Goal: Register for event/course

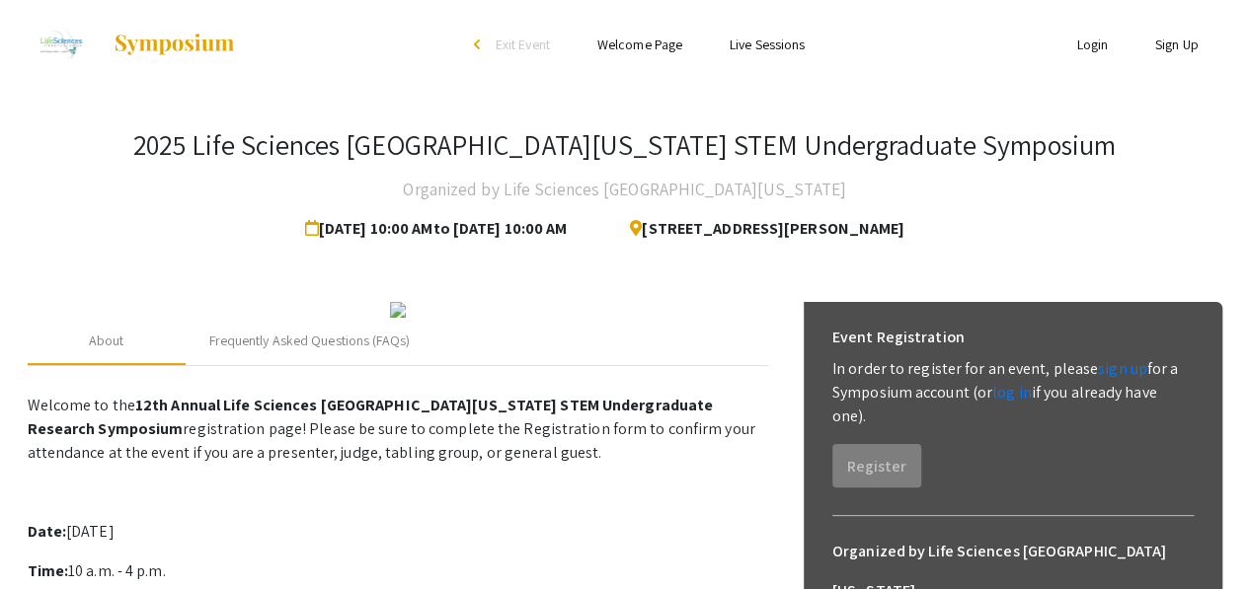
click at [1179, 45] on link "Sign Up" at bounding box center [1176, 45] width 43 height 18
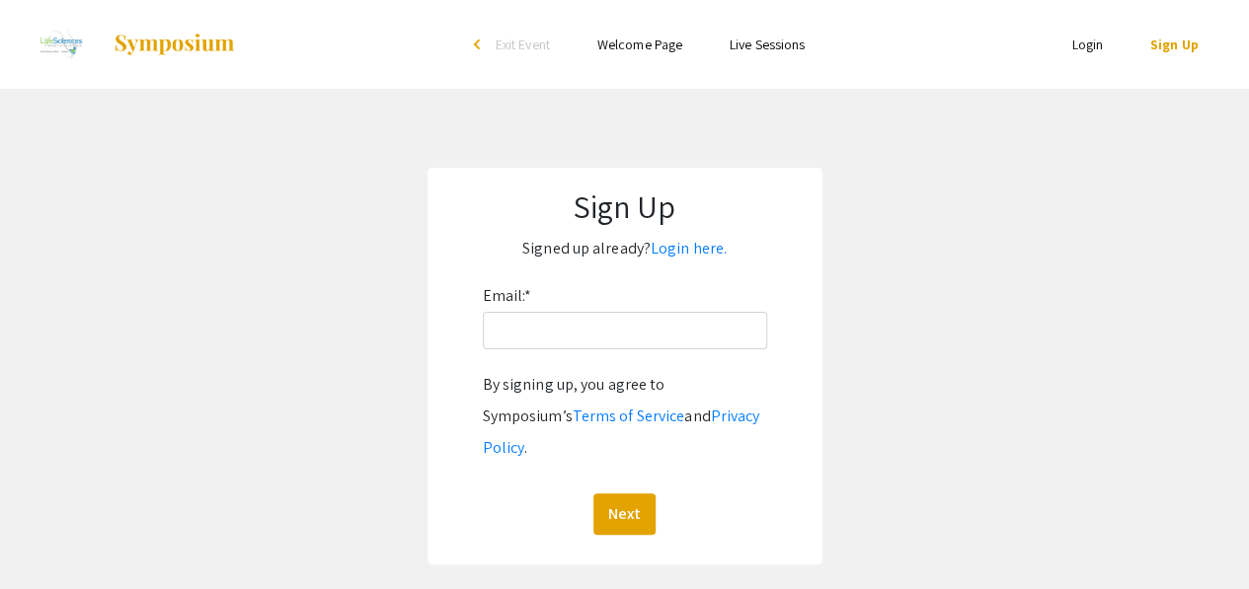
click at [738, 310] on div "Email: * By signing up, you agree to Symposium’s Terms of Service and Privacy P…" at bounding box center [625, 407] width 284 height 255
click at [729, 319] on input "Email: *" at bounding box center [625, 331] width 284 height 38
type input "[EMAIL_ADDRESS][DOMAIN_NAME]"
click at [618, 494] on button "Next" at bounding box center [624, 514] width 62 height 41
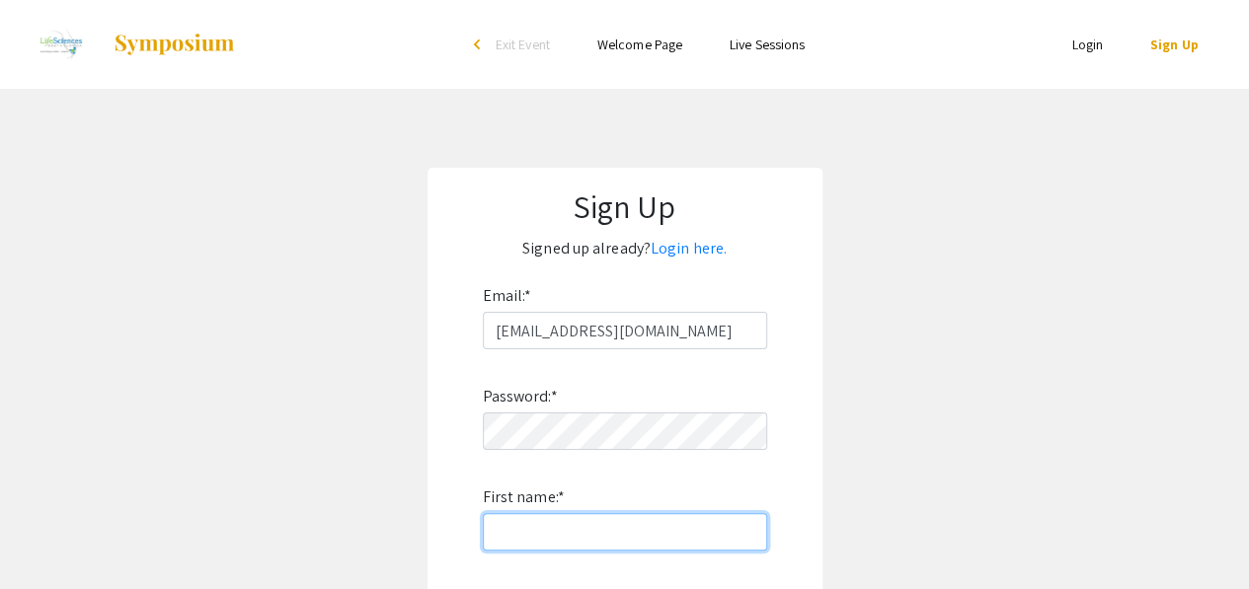
click at [642, 530] on input "First name: *" at bounding box center [625, 532] width 284 height 38
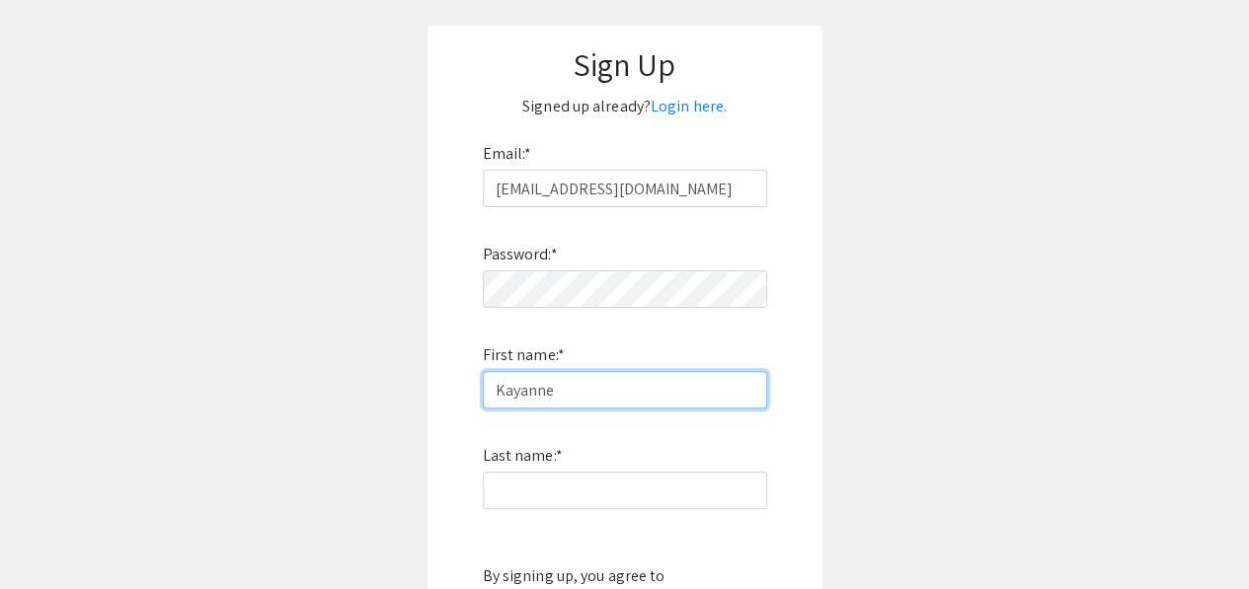
scroll to position [150, 0]
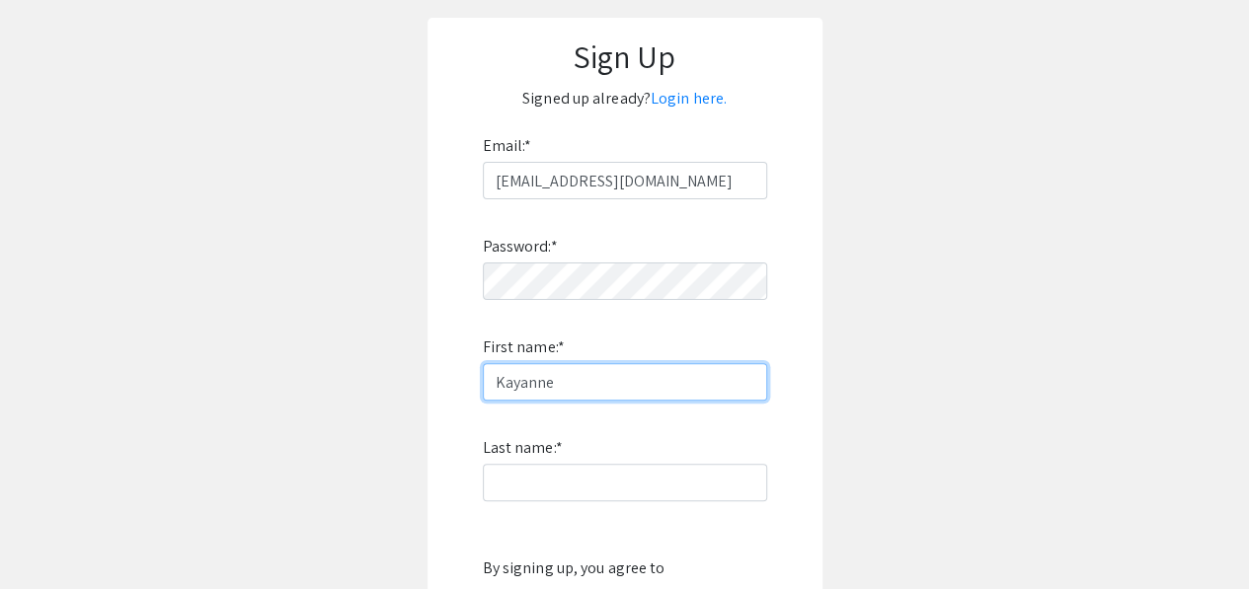
type input "Kayanne"
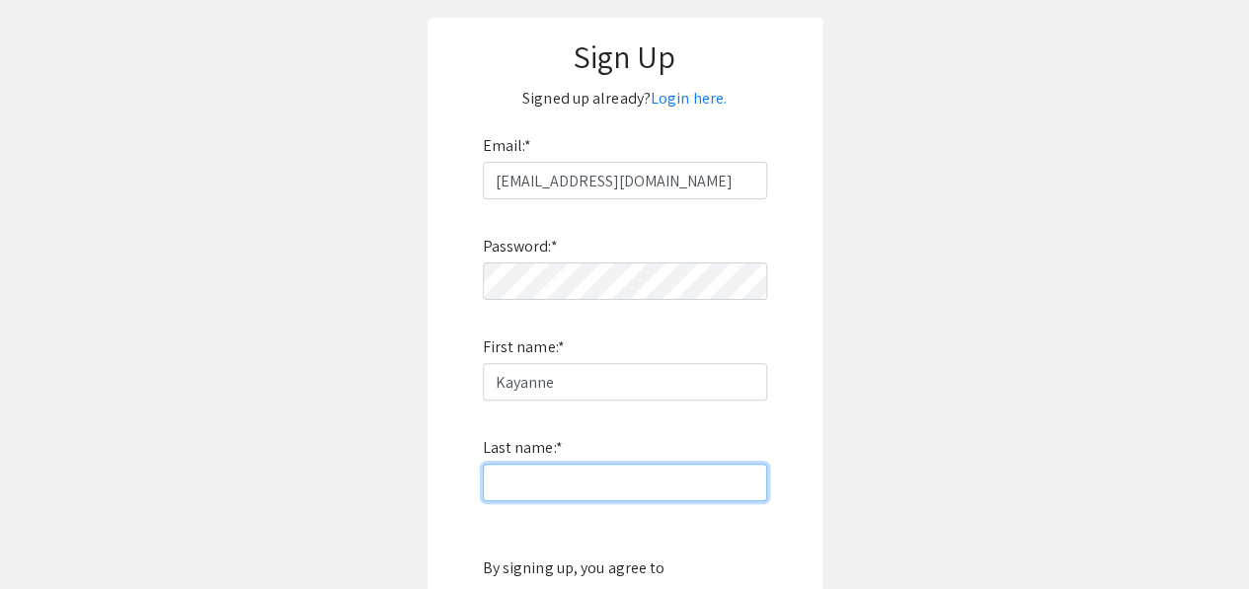
click at [635, 469] on input "Last name: *" at bounding box center [625, 483] width 284 height 38
type input "[PERSON_NAME]"
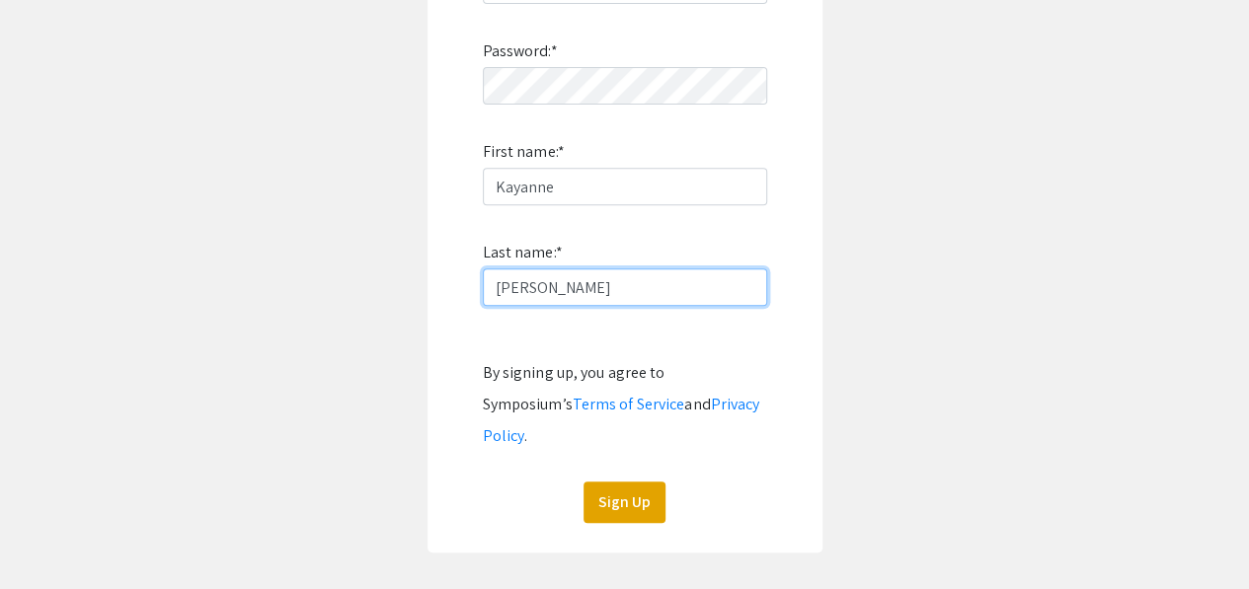
scroll to position [360, 0]
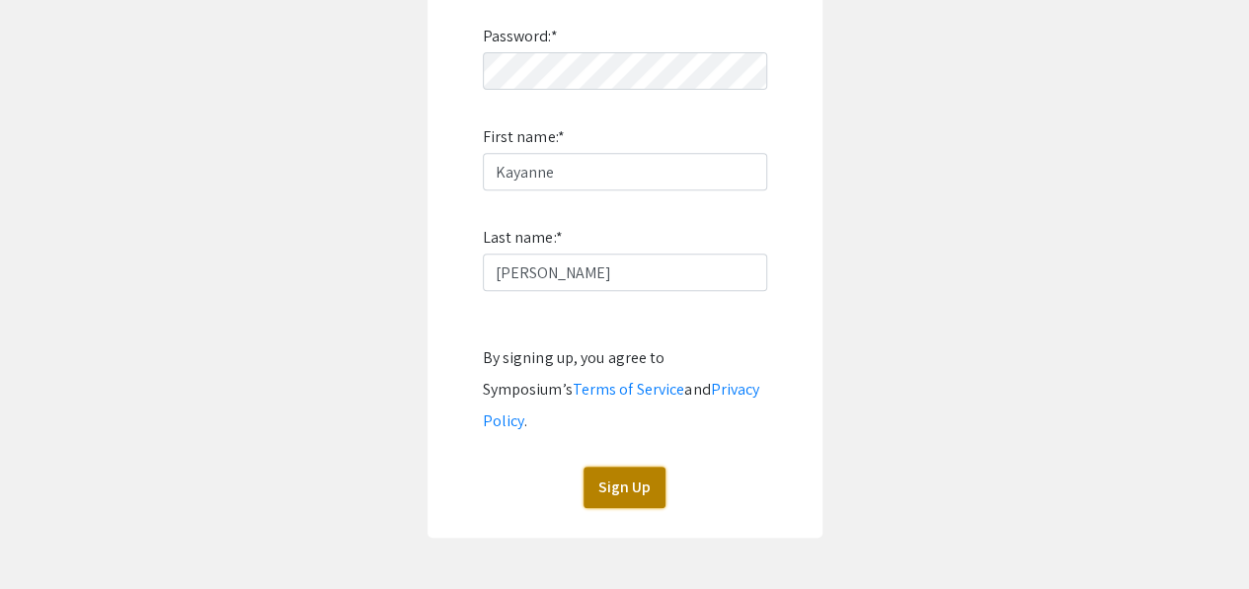
click at [626, 467] on button "Sign Up" at bounding box center [624, 487] width 82 height 41
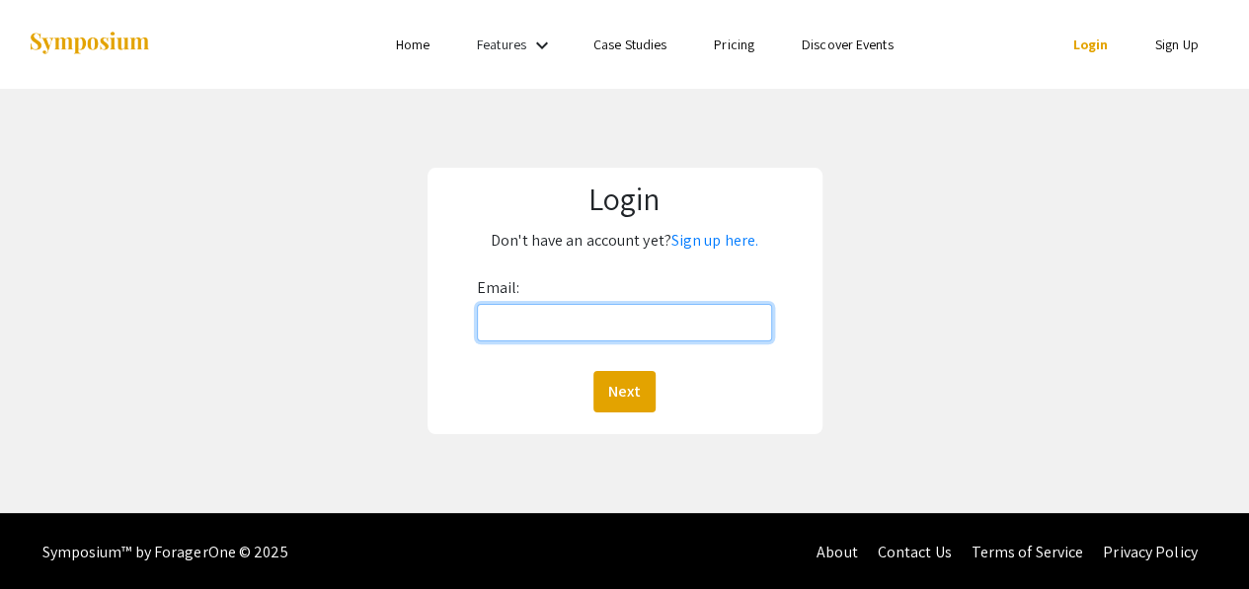
click at [566, 328] on input "Email:" at bounding box center [625, 323] width 296 height 38
type input "k"
type input "[EMAIL_ADDRESS][DOMAIN_NAME]"
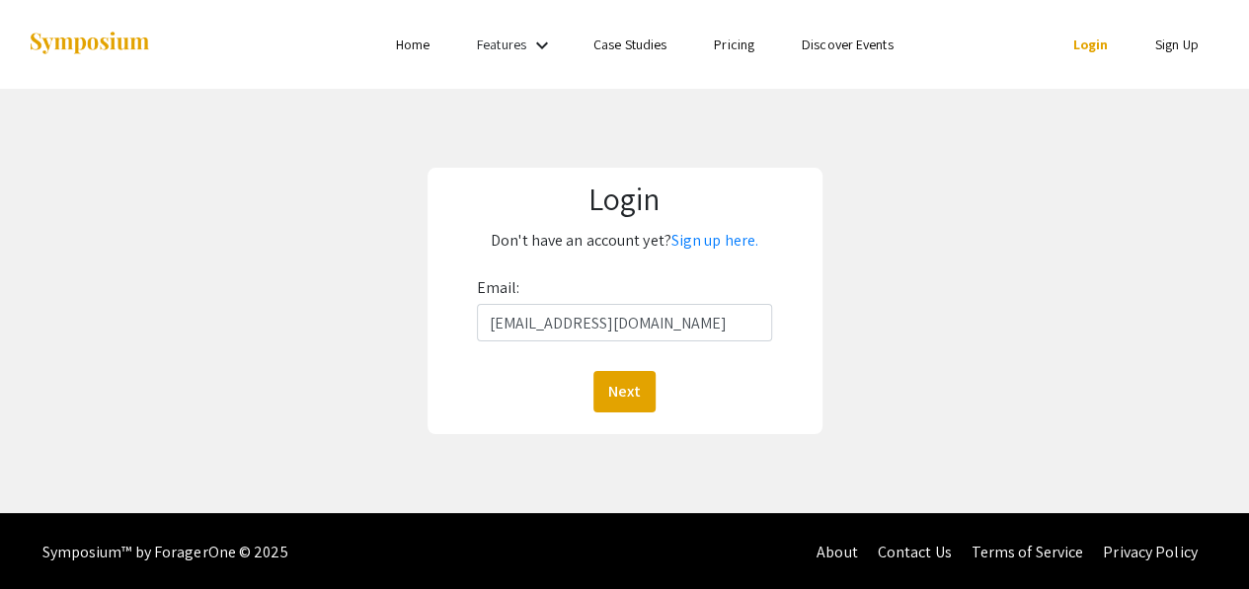
click at [369, 385] on div "Login Don't have an account yet? Sign up here. Email: [EMAIL_ADDRESS][DOMAIN_NA…" at bounding box center [624, 301] width 1278 height 424
click at [636, 399] on button "Next" at bounding box center [624, 391] width 62 height 41
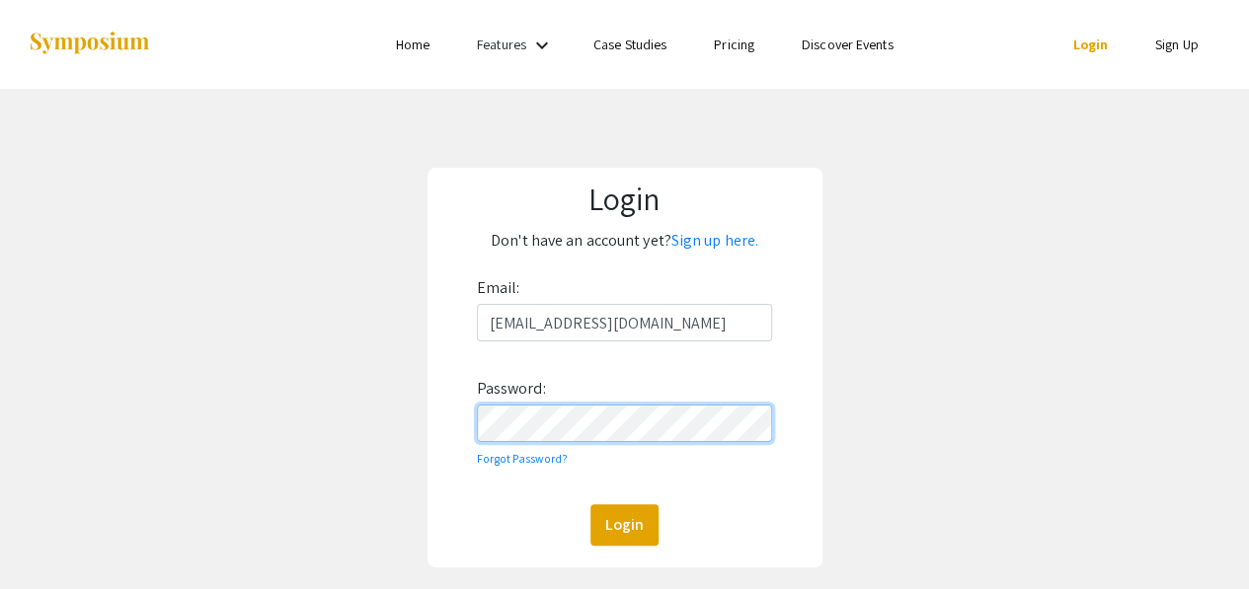
click at [590, 504] on button "Login" at bounding box center [624, 524] width 68 height 41
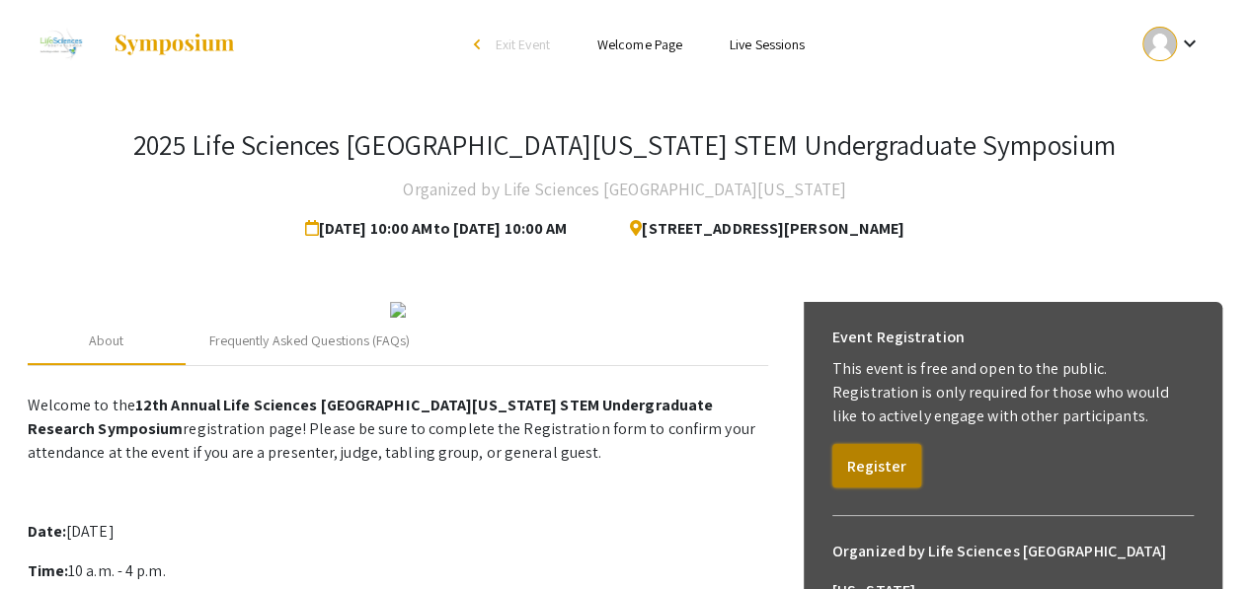
click at [883, 470] on button "Register" at bounding box center [876, 465] width 89 height 43
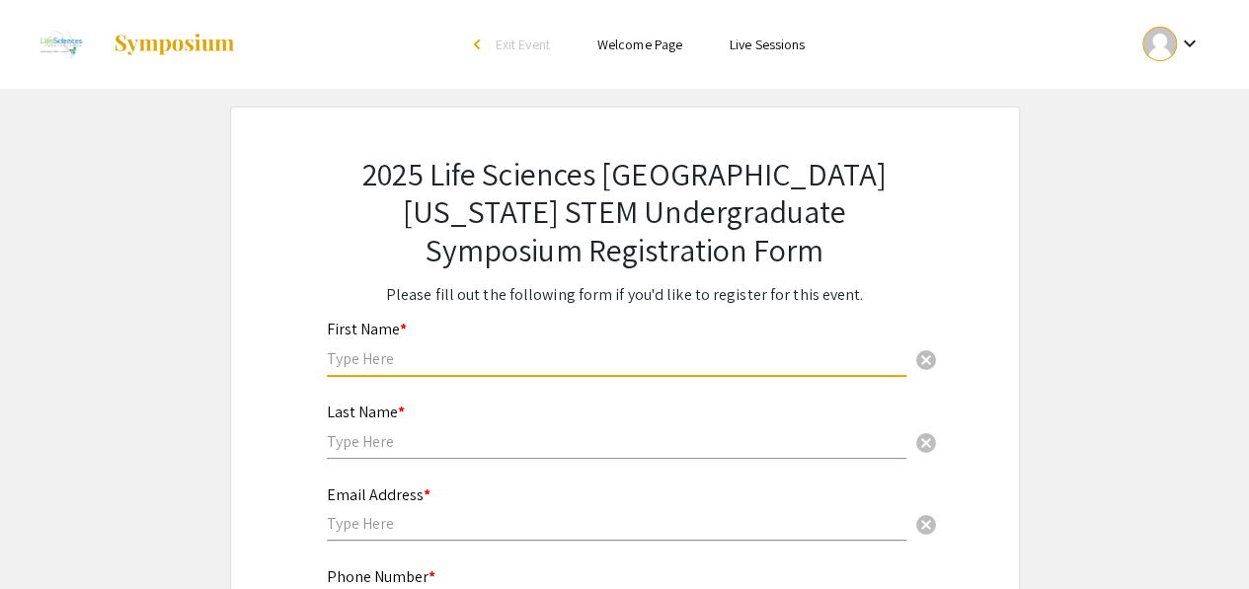
click at [730, 366] on input "text" at bounding box center [616, 358] width 579 height 21
type input "Kayanne"
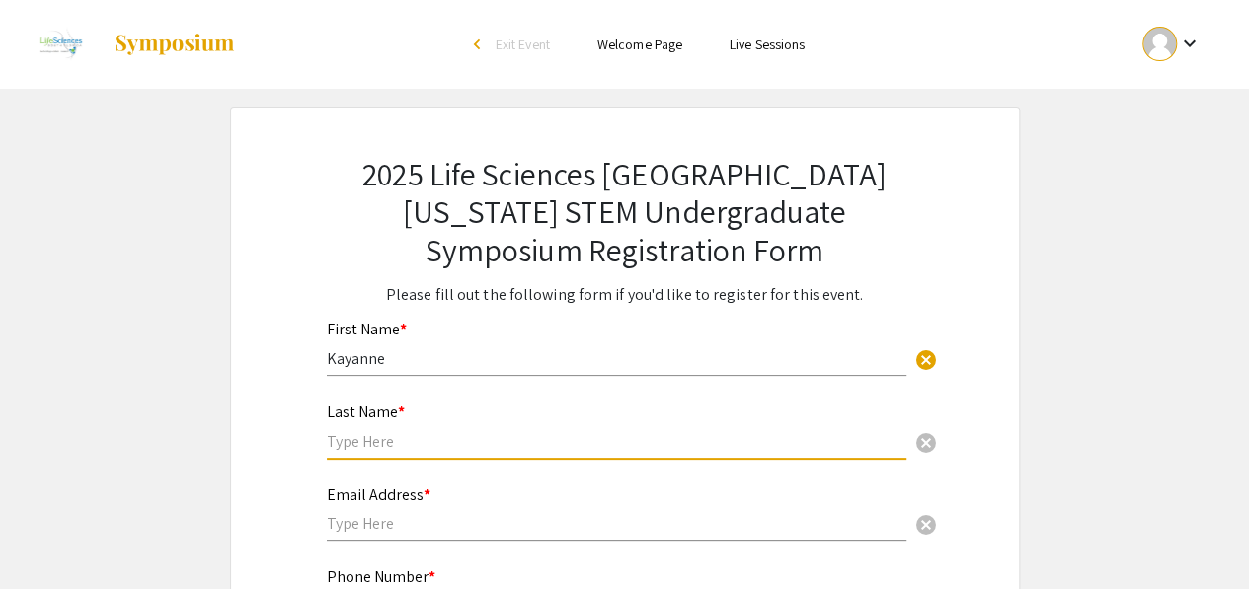
click at [675, 431] on input "text" at bounding box center [616, 441] width 579 height 21
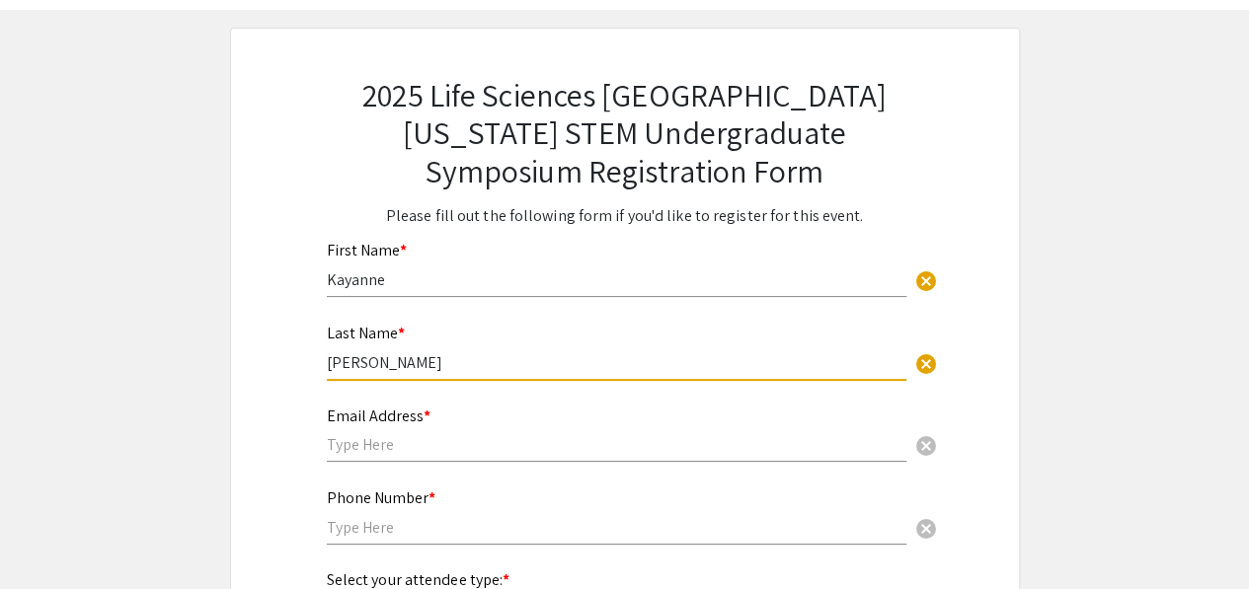
scroll to position [108, 0]
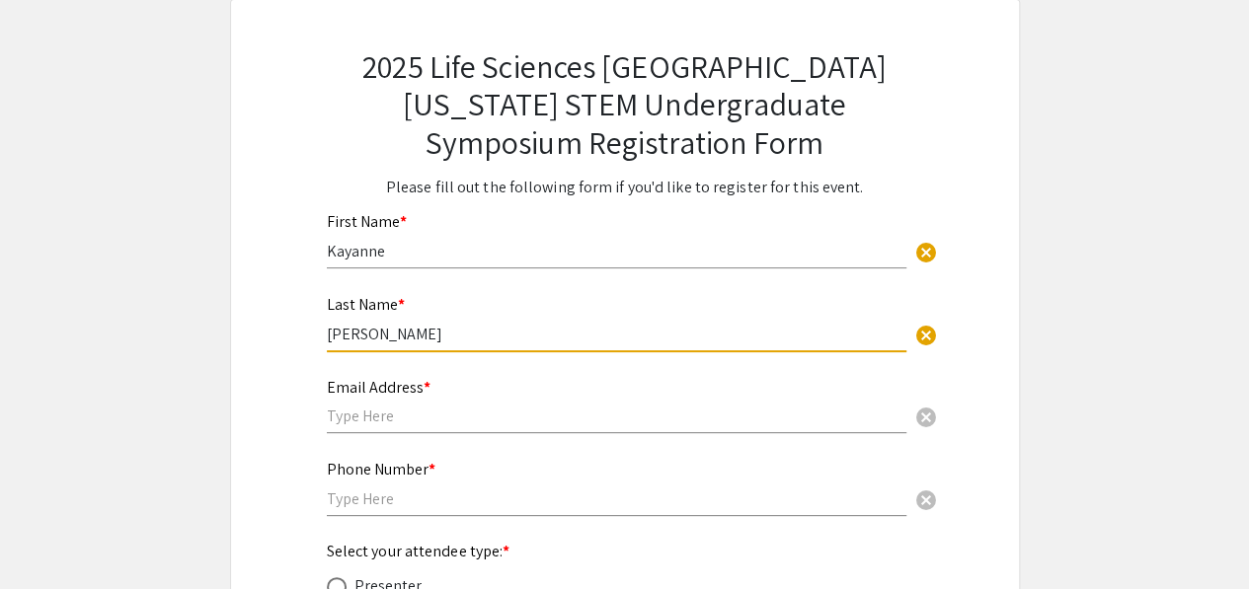
type input "[PERSON_NAME]"
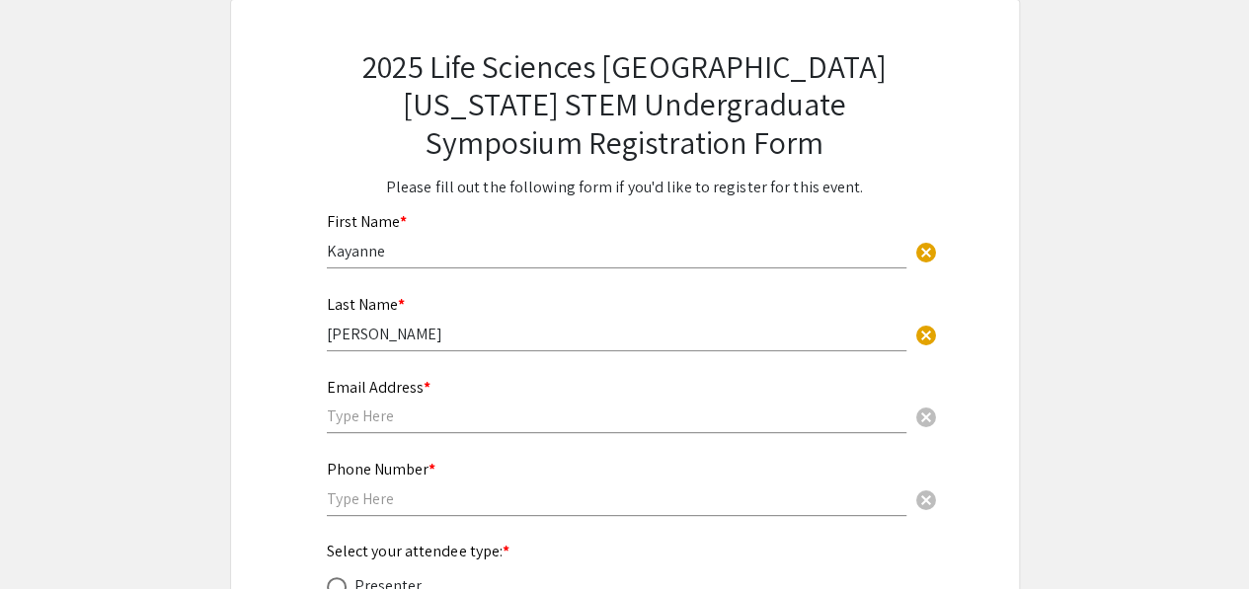
click at [675, 431] on div "Email Address * cancel" at bounding box center [616, 396] width 579 height 75
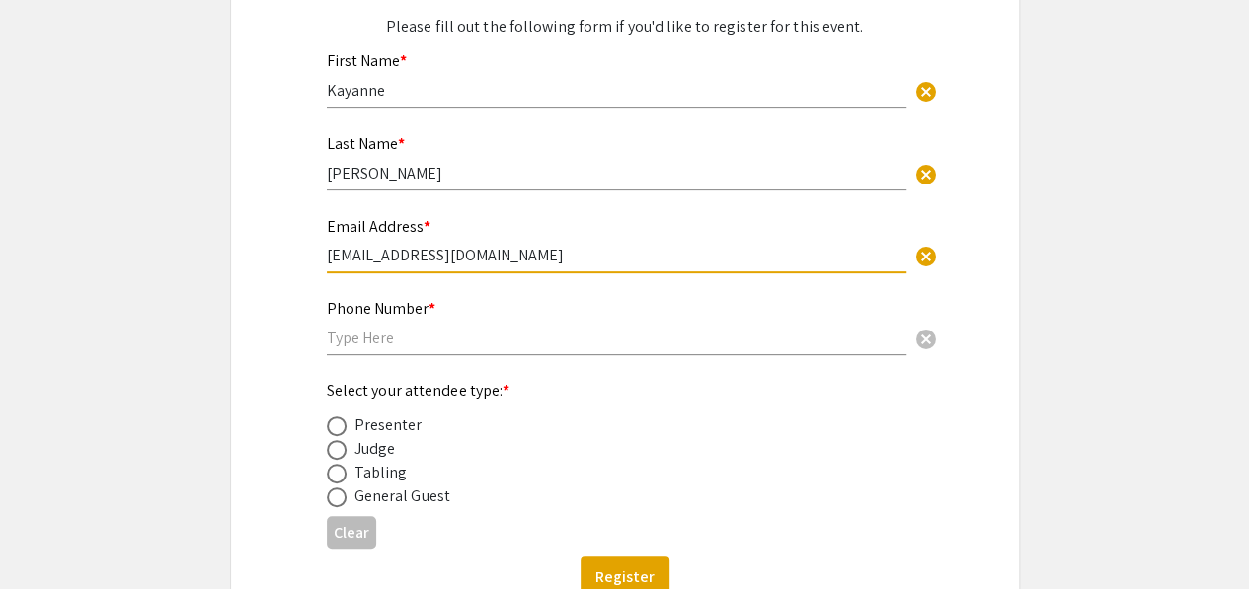
scroll to position [281, 0]
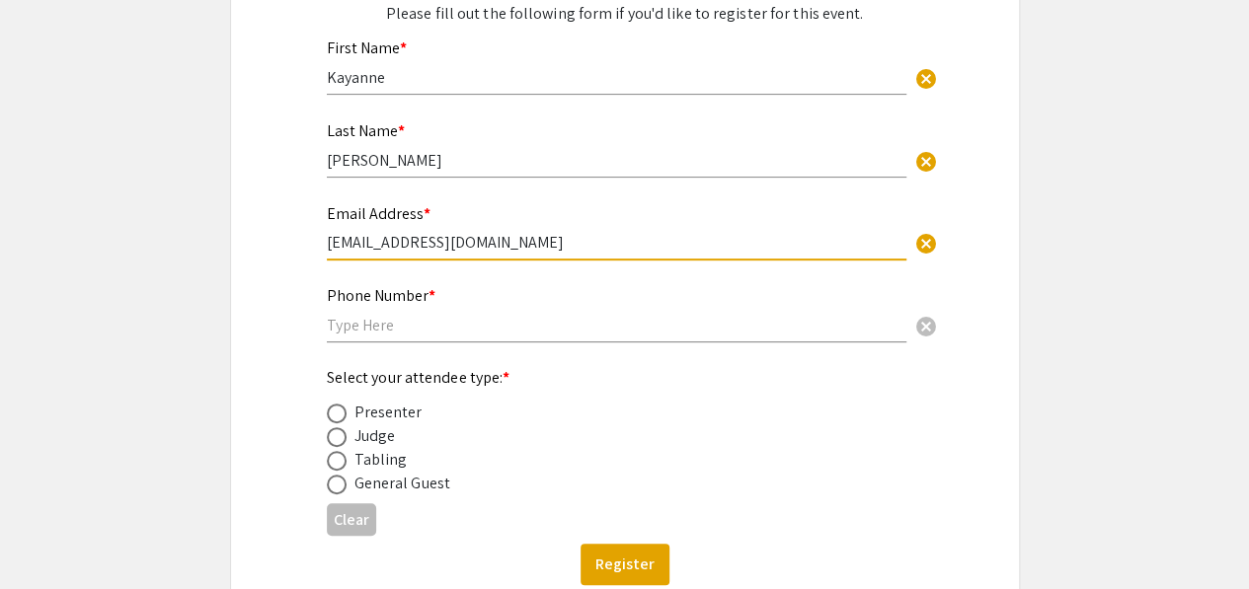
type input "[EMAIL_ADDRESS][DOMAIN_NAME]"
click at [339, 495] on span at bounding box center [337, 485] width 20 height 20
click at [339, 495] on input "radio" at bounding box center [337, 485] width 20 height 20
radio input "true"
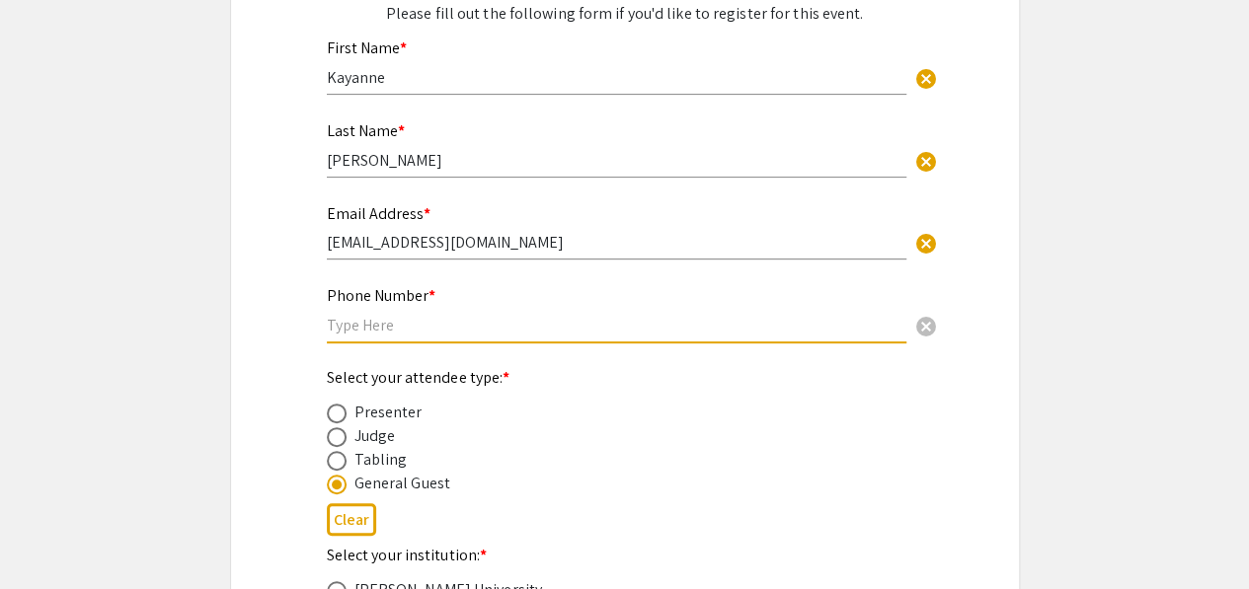
click at [465, 324] on input "text" at bounding box center [616, 325] width 579 height 21
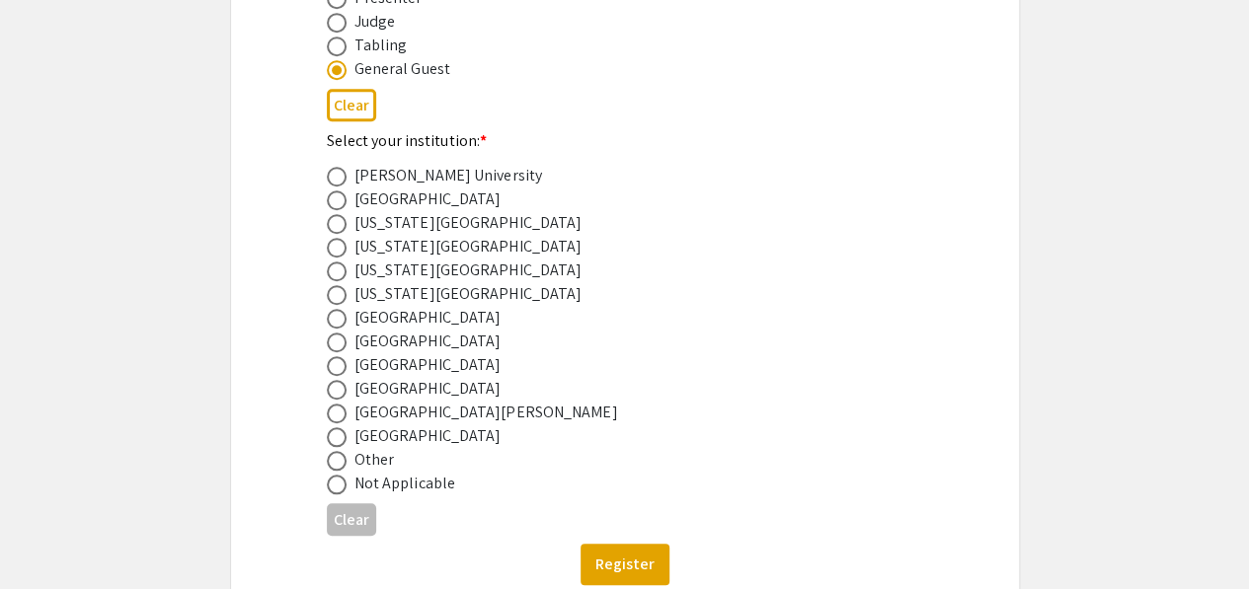
scroll to position [697, 0]
type input "[PHONE_NUMBER]"
click at [335, 366] on span at bounding box center [337, 365] width 20 height 20
click at [335, 366] on input "radio" at bounding box center [337, 365] width 20 height 20
radio input "true"
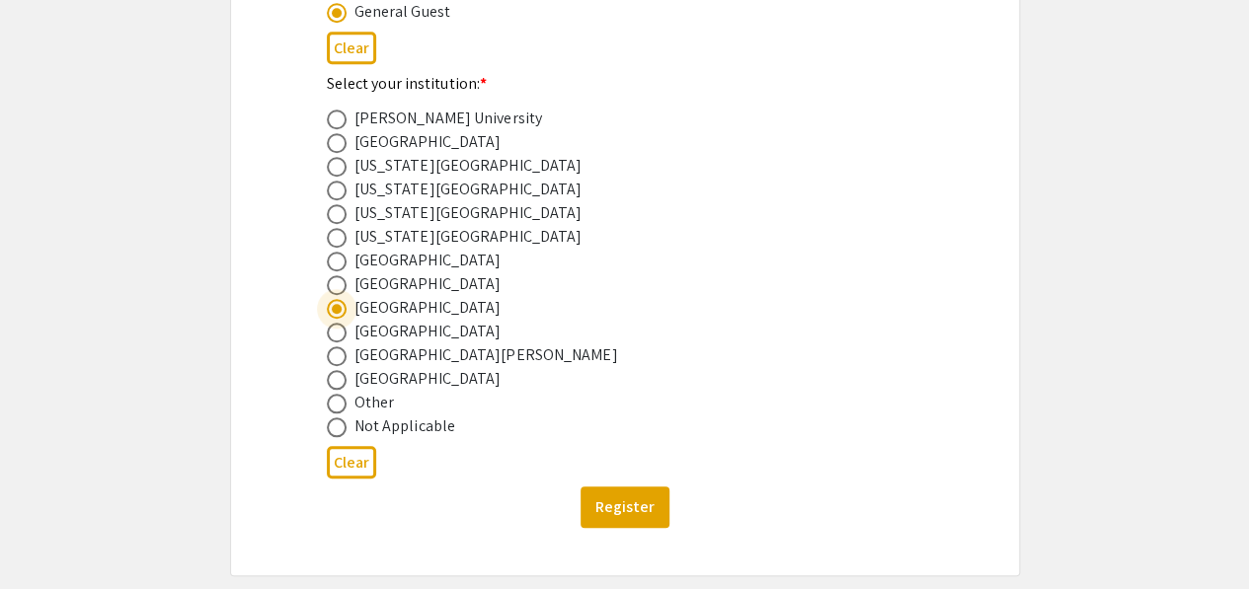
scroll to position [754, 0]
click at [596, 513] on button "Register" at bounding box center [624, 506] width 89 height 41
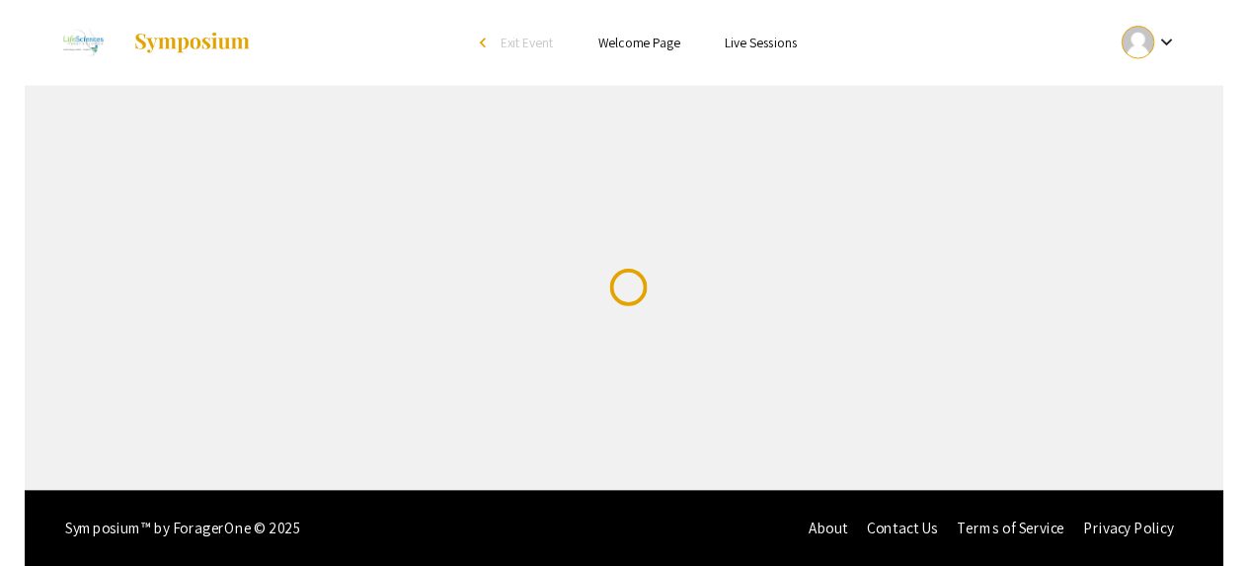
scroll to position [0, 0]
